Goal: Task Accomplishment & Management: Use online tool/utility

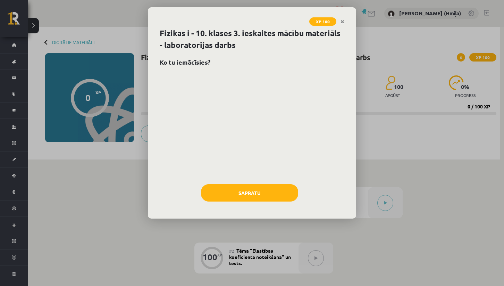
click at [343, 20] on icon "Close" at bounding box center [343, 21] width 4 height 5
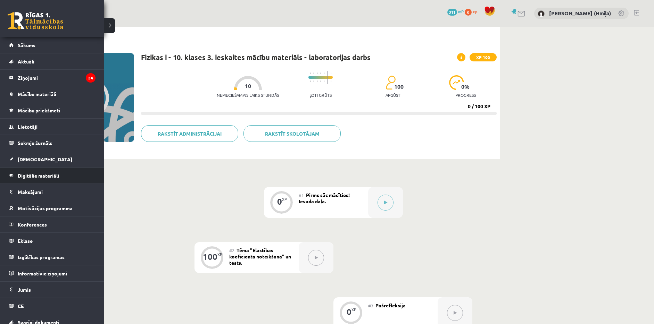
click at [48, 174] on span "Digitālie materiāli" at bounding box center [38, 176] width 41 height 6
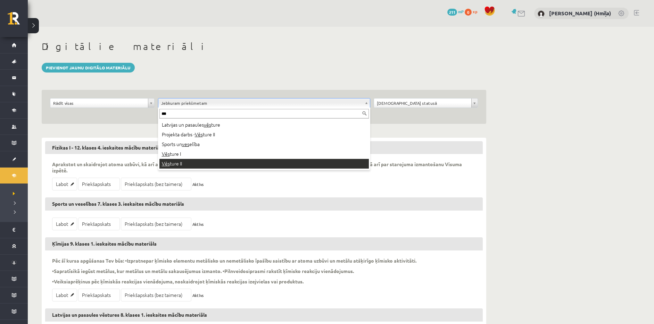
type input "***"
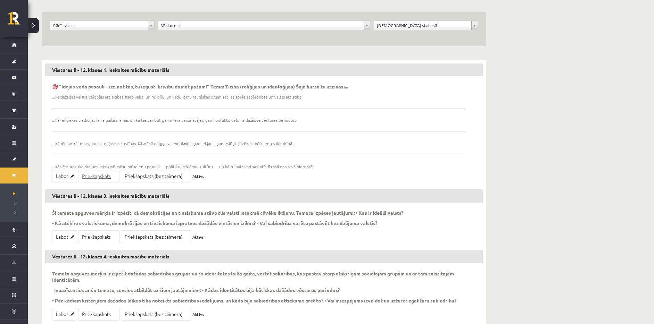
scroll to position [81, 0]
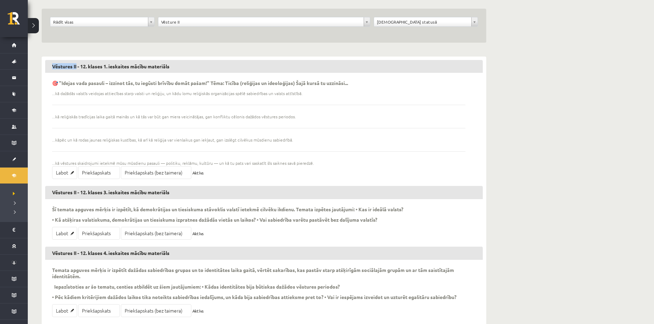
drag, startPoint x: 52, startPoint y: 66, endPoint x: 77, endPoint y: 66, distance: 24.7
click at [77, 66] on h3 "Vēstures II - 12. klases 1. ieskaites mācību materiāls" at bounding box center [263, 66] width 437 height 13
copy h3 "Vēstures II"
click at [60, 172] on link "Labot" at bounding box center [64, 172] width 25 height 13
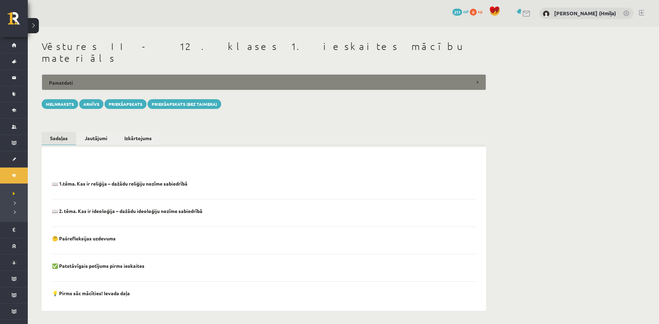
click at [145, 74] on legend "Pamatdati" at bounding box center [264, 82] width 444 height 16
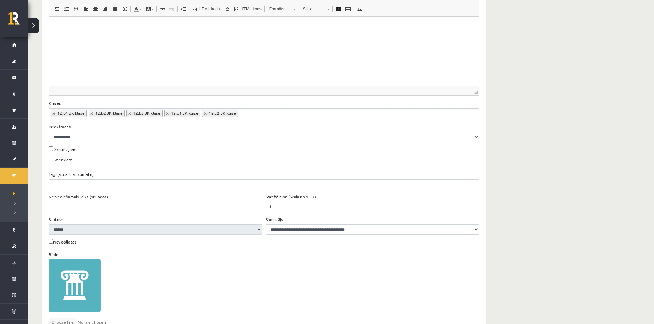
scroll to position [266, 0]
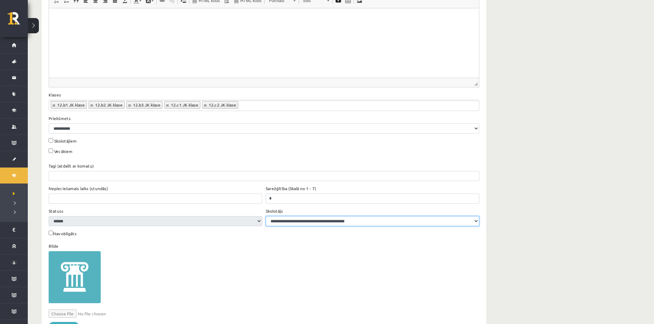
click at [354, 216] on select "**********" at bounding box center [373, 221] width 214 height 10
